Goal: Task Accomplishment & Management: Manage account settings

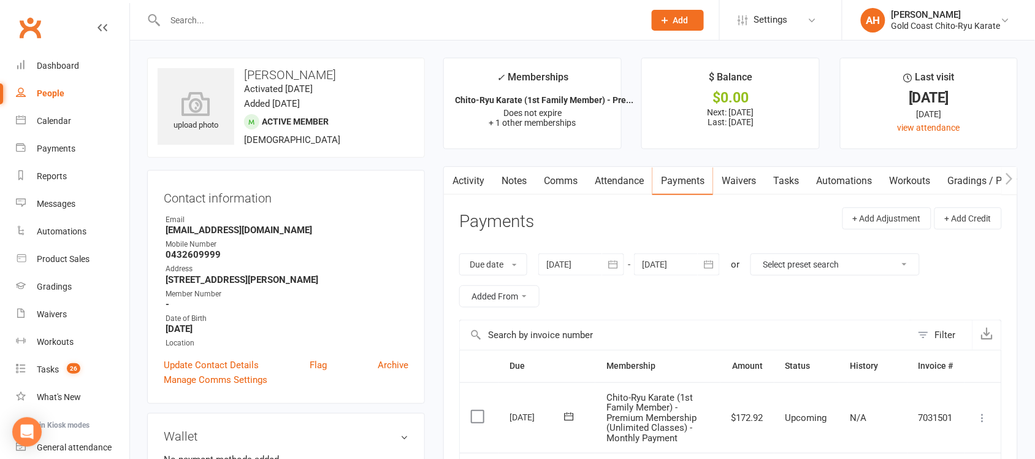
click at [259, 39] on div at bounding box center [391, 20] width 489 height 40
click at [219, 25] on input "text" at bounding box center [398, 20] width 475 height 17
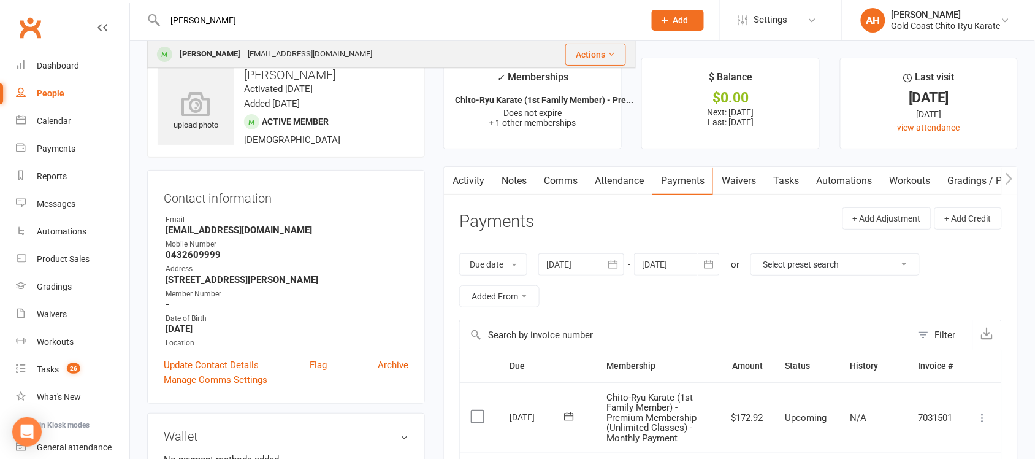
type input "[PERSON_NAME]"
click at [219, 53] on div "[PERSON_NAME]" at bounding box center [210, 54] width 68 height 18
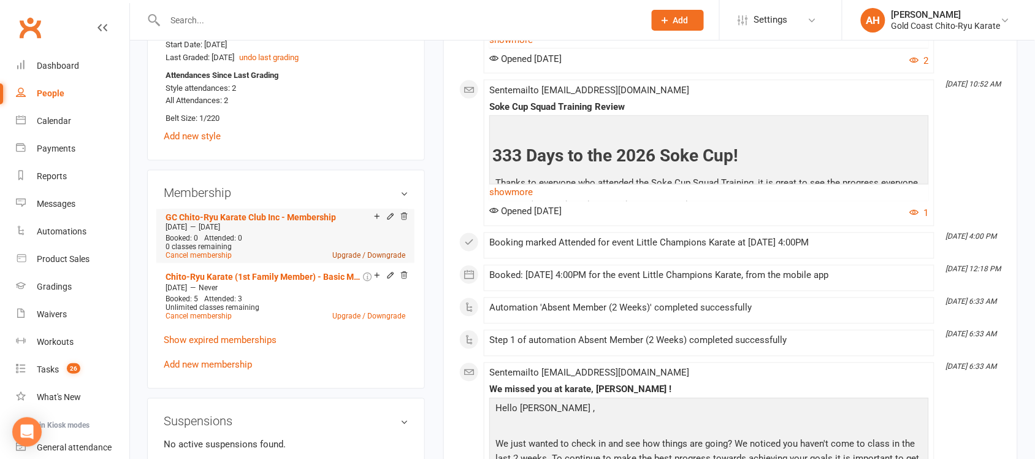
scroll to position [690, 0]
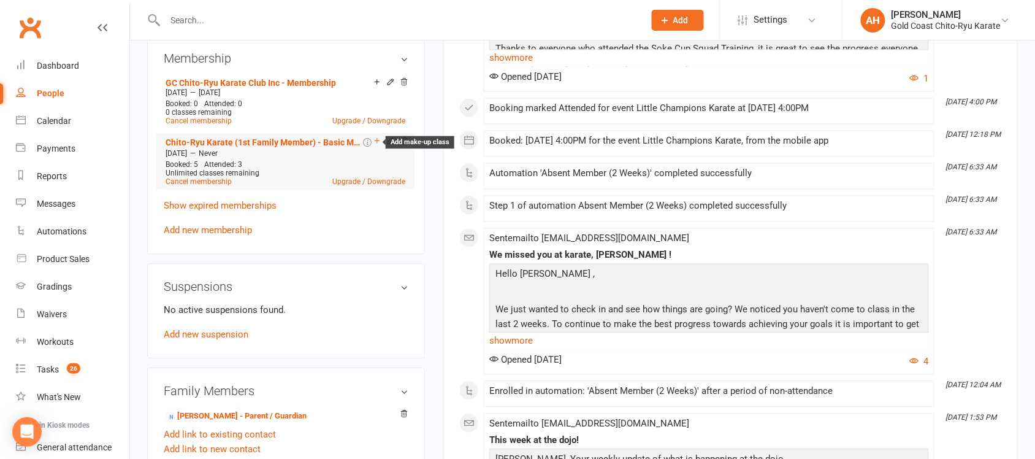
click at [376, 143] on icon at bounding box center [377, 141] width 5 height 5
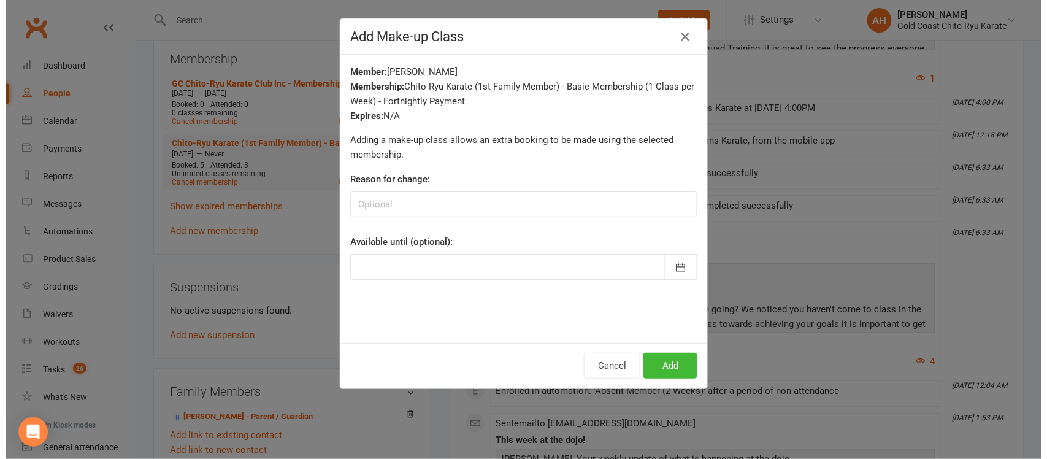
scroll to position [678, 0]
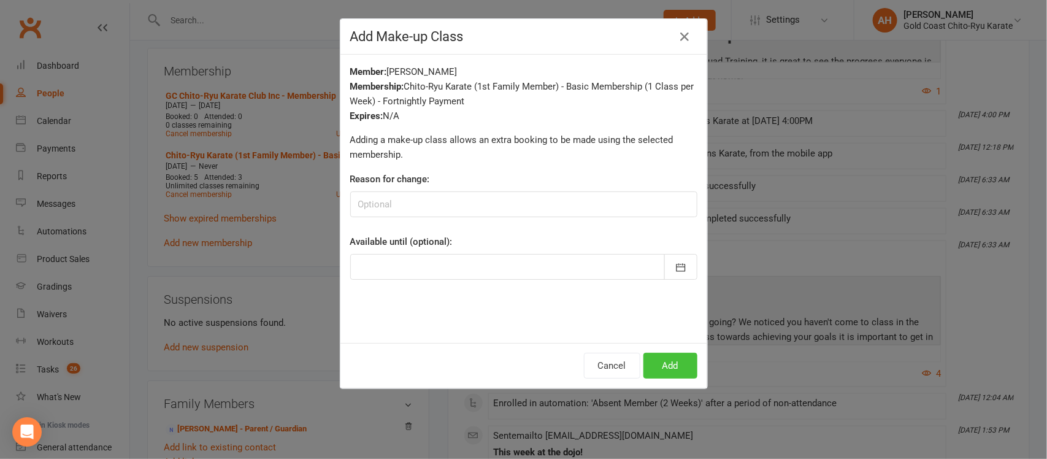
click at [669, 366] on button "Add" at bounding box center [670, 366] width 54 height 26
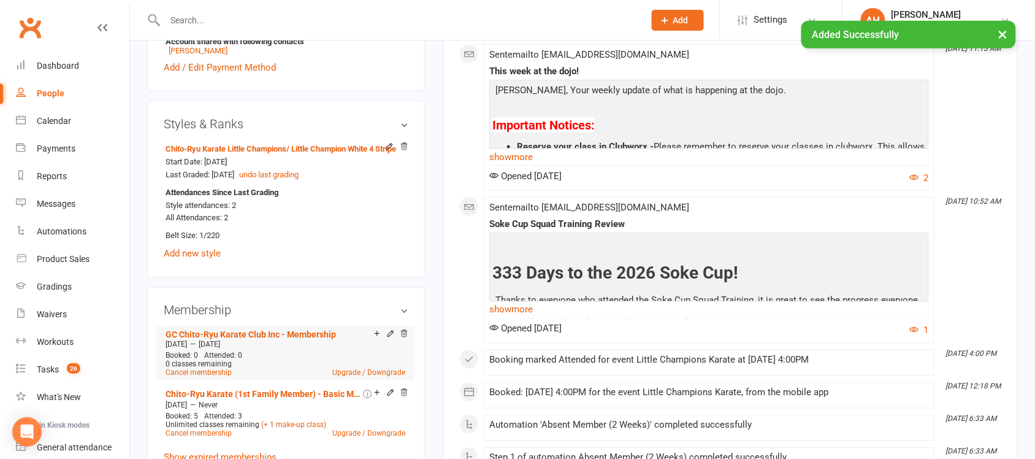
scroll to position [0, 0]
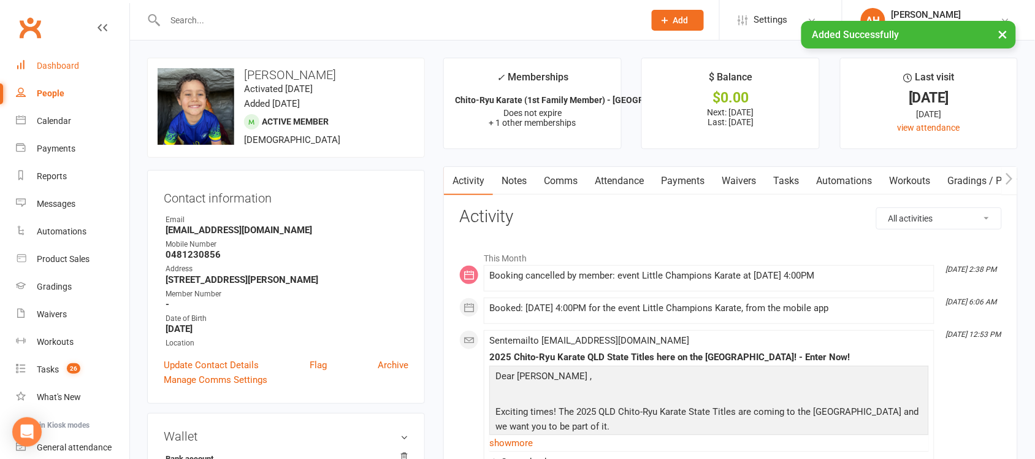
click at [60, 64] on div "Dashboard" at bounding box center [58, 66] width 42 height 10
